Goal: Transaction & Acquisition: Purchase product/service

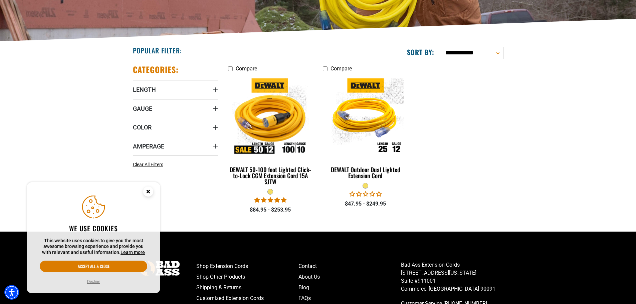
scroll to position [134, 0]
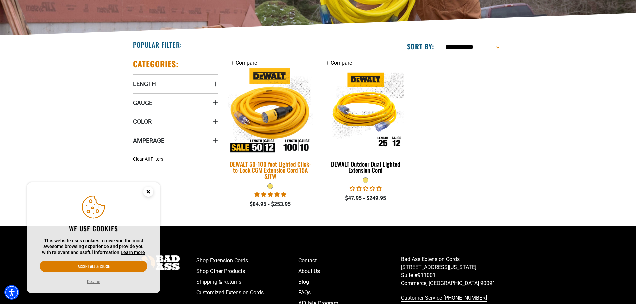
click at [246, 114] on img at bounding box center [271, 111] width 94 height 86
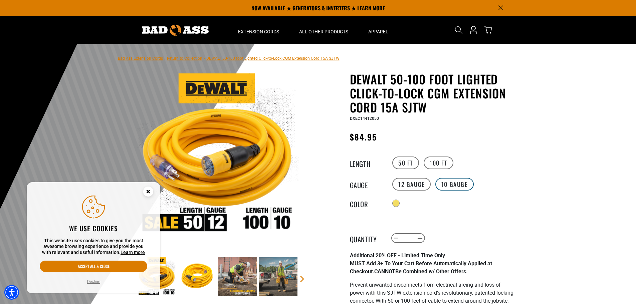
click at [449, 186] on label "10 Gauge" at bounding box center [455, 184] width 38 height 13
